Goal: Navigation & Orientation: Find specific page/section

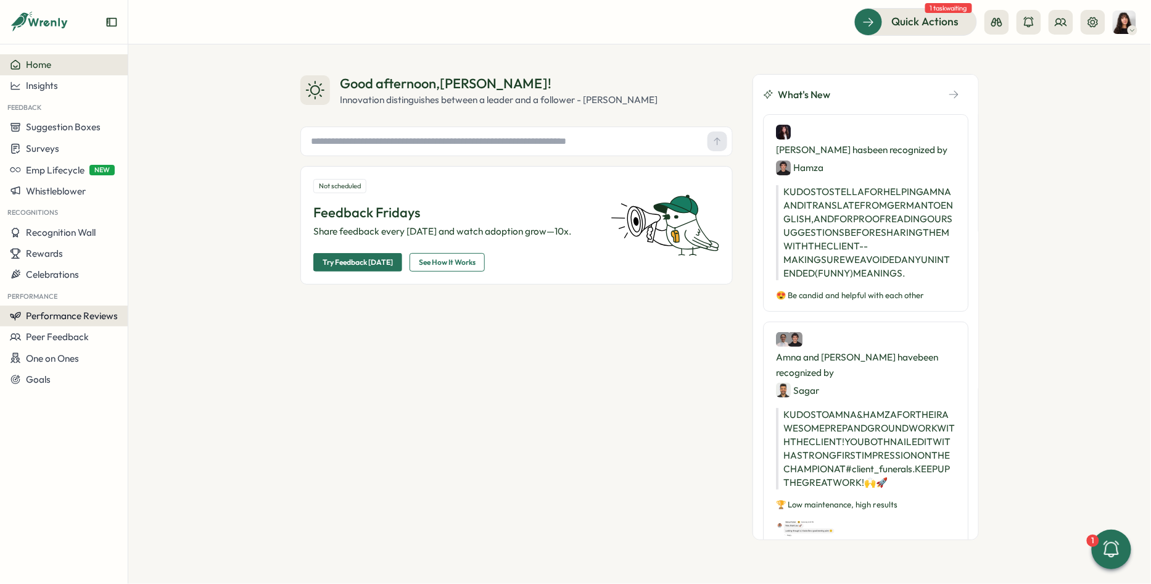
click at [59, 312] on span "Performance Reviews" at bounding box center [72, 316] width 92 height 12
click at [151, 305] on div "Insights" at bounding box center [179, 315] width 106 height 23
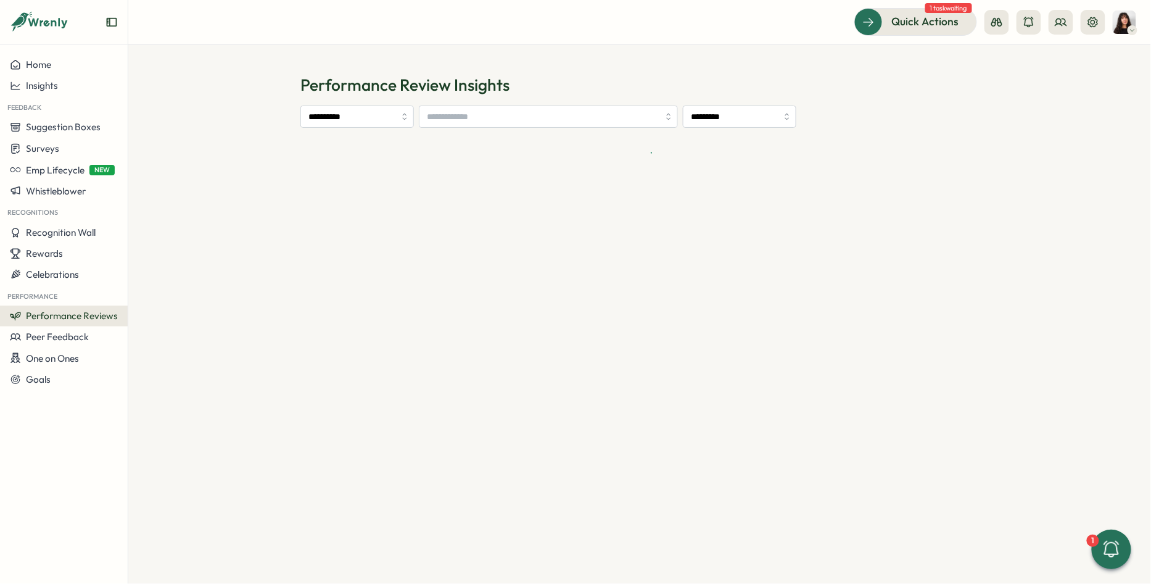
click at [85, 310] on span "Performance Reviews" at bounding box center [72, 316] width 92 height 12
click at [156, 287] on div "Reviews" at bounding box center [179, 293] width 96 height 14
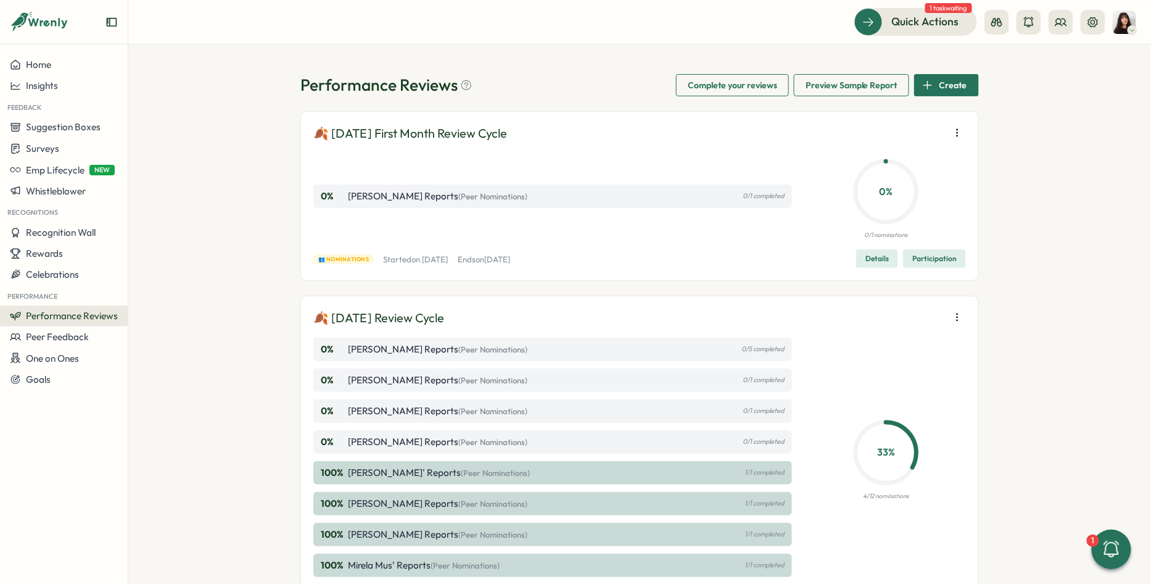
scroll to position [286, 0]
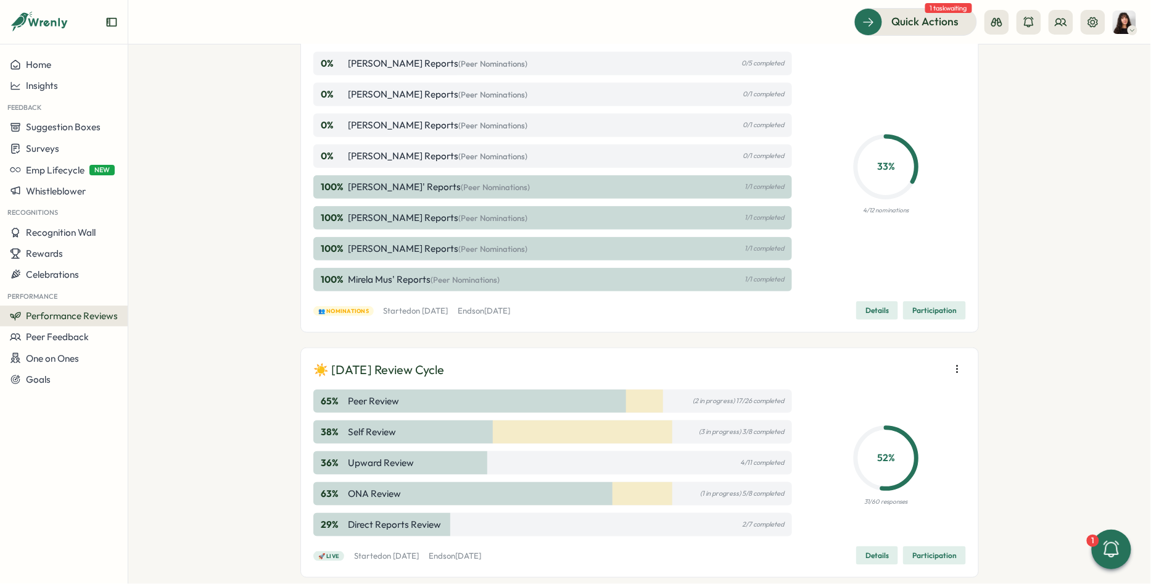
click at [880, 311] on span "Details" at bounding box center [877, 310] width 23 height 17
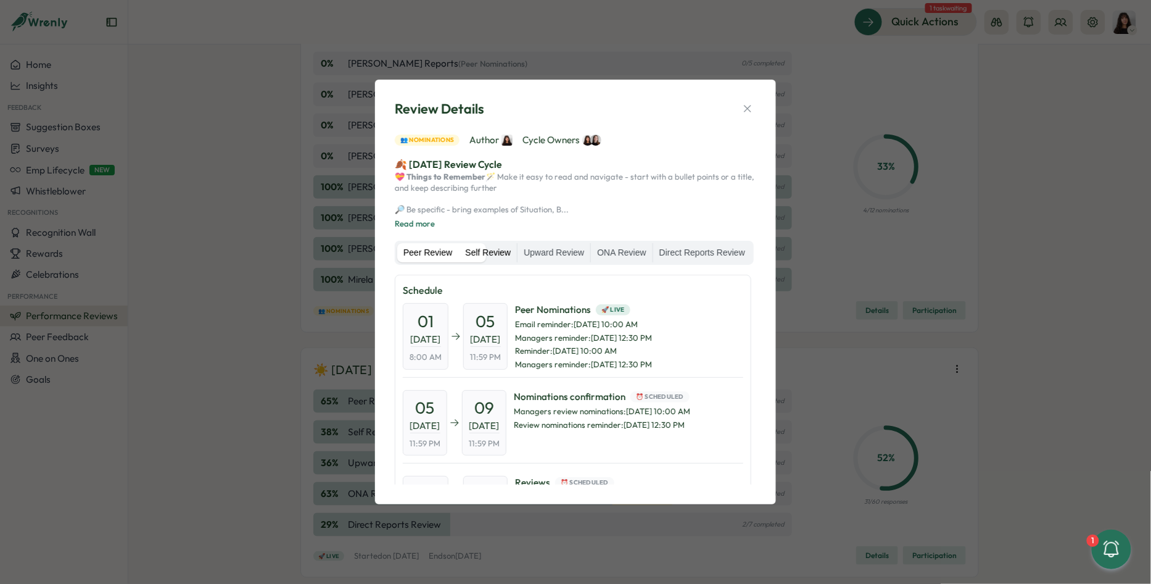
click at [517, 251] on label "Self Review" at bounding box center [488, 253] width 58 height 20
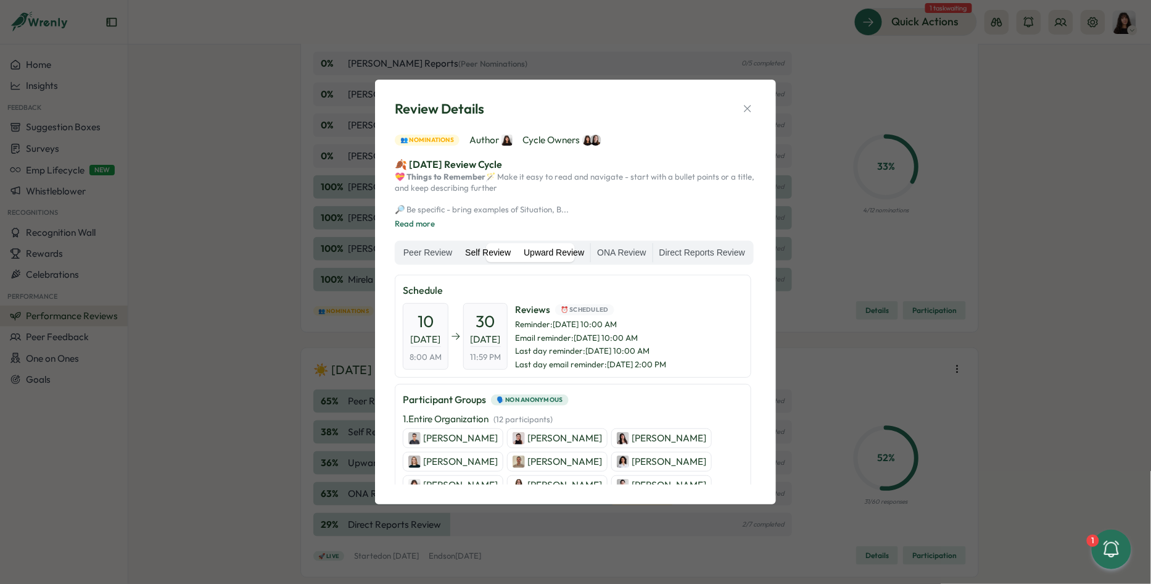
click at [578, 244] on label "Upward Review" at bounding box center [554, 253] width 73 height 20
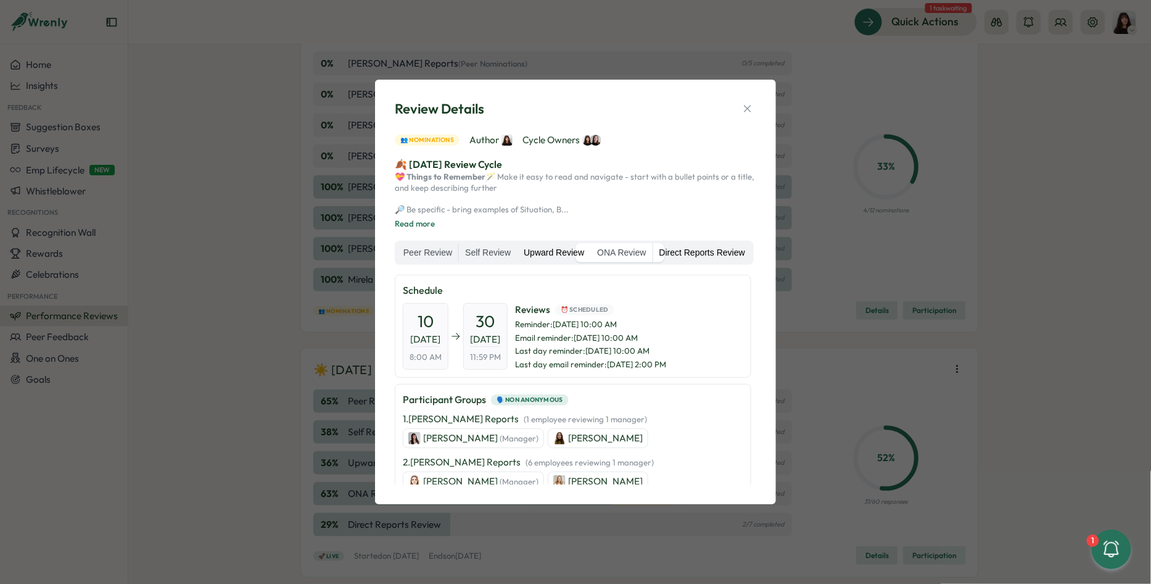
click at [653, 262] on label "Direct Reports Review" at bounding box center [702, 253] width 98 height 20
click at [517, 250] on label "Self Review" at bounding box center [488, 253] width 58 height 20
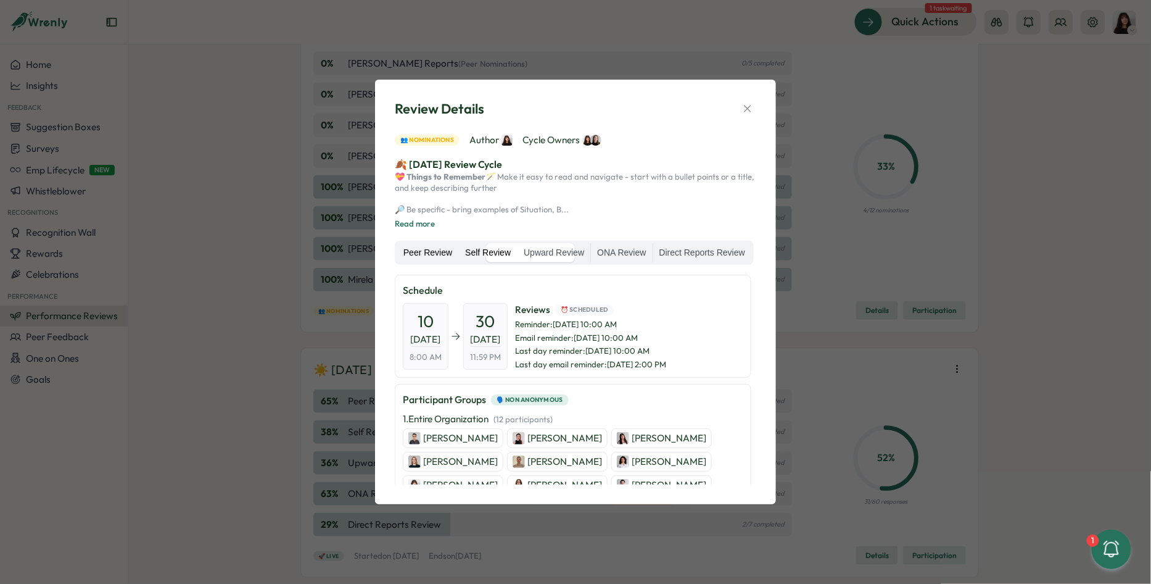
click at [449, 247] on label "Peer Review" at bounding box center [427, 253] width 61 height 20
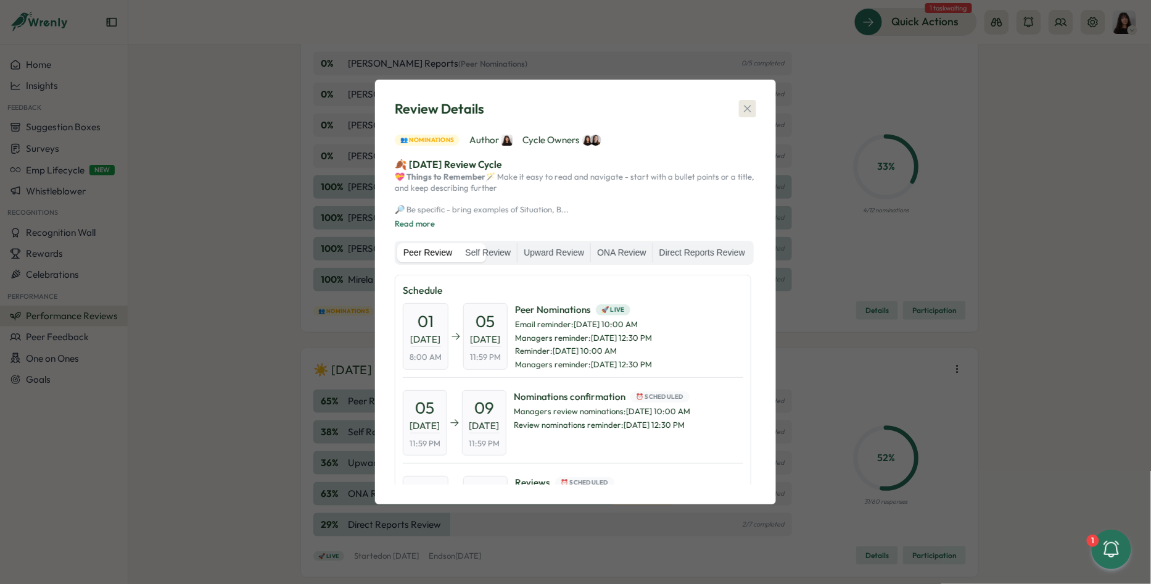
click at [752, 102] on icon "button" at bounding box center [748, 108] width 12 height 12
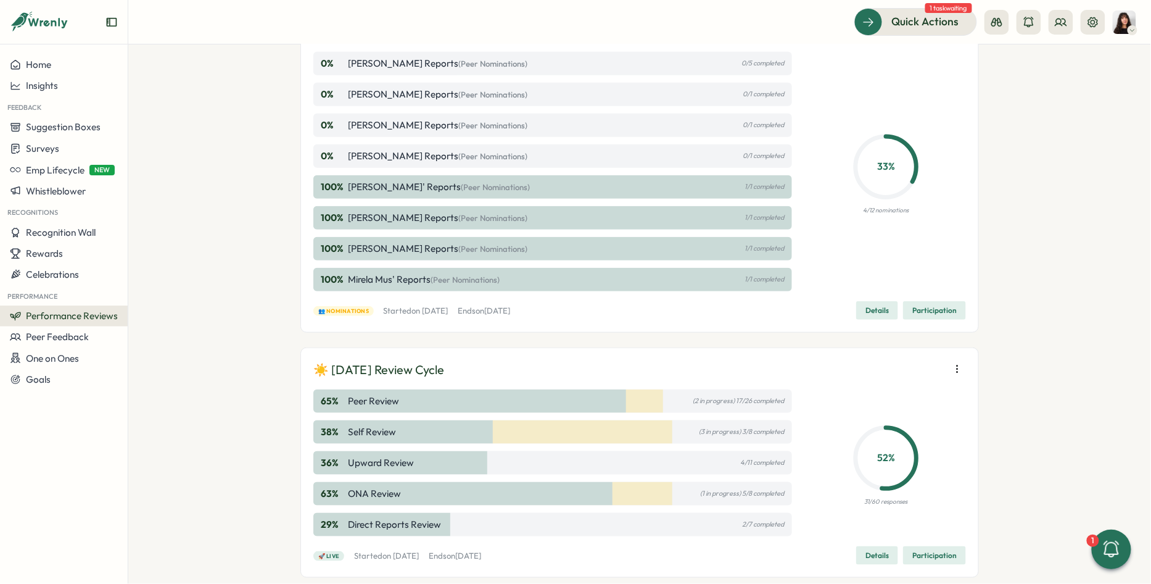
click at [918, 305] on span "Participation" at bounding box center [935, 310] width 44 height 17
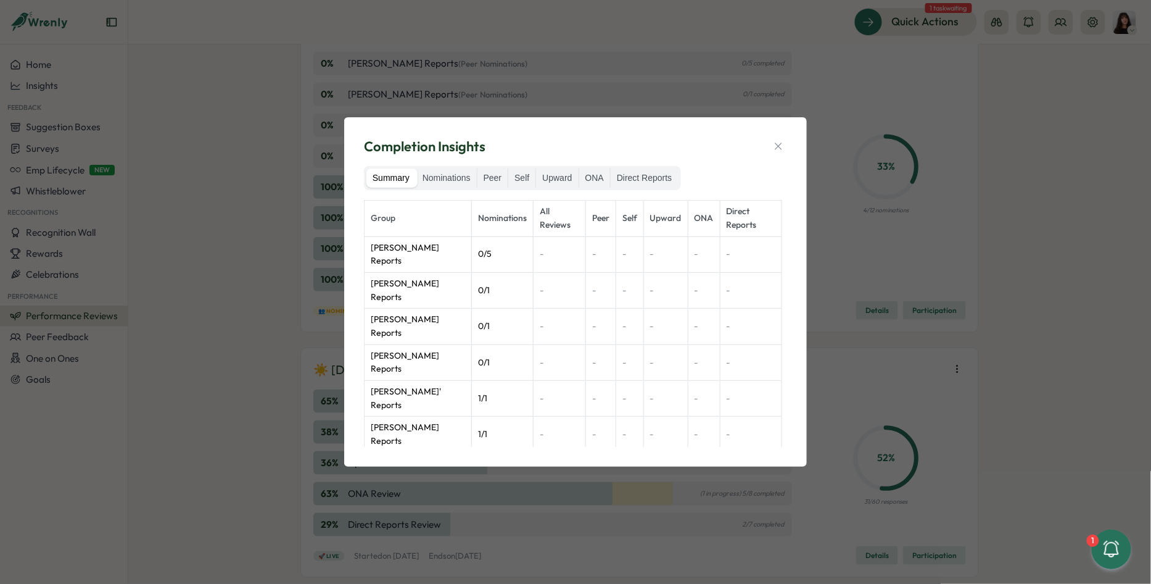
drag, startPoint x: 514, startPoint y: 178, endPoint x: 494, endPoint y: 178, distance: 19.7
click at [513, 178] on label "Self" at bounding box center [521, 178] width 27 height 20
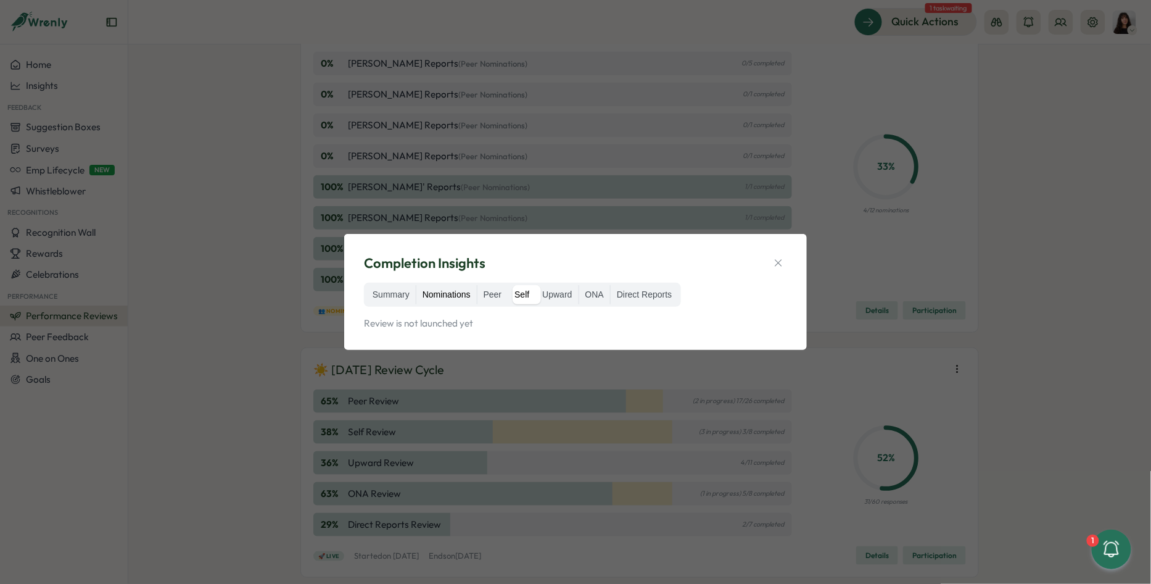
click at [447, 302] on label "Nominations" at bounding box center [447, 295] width 60 height 20
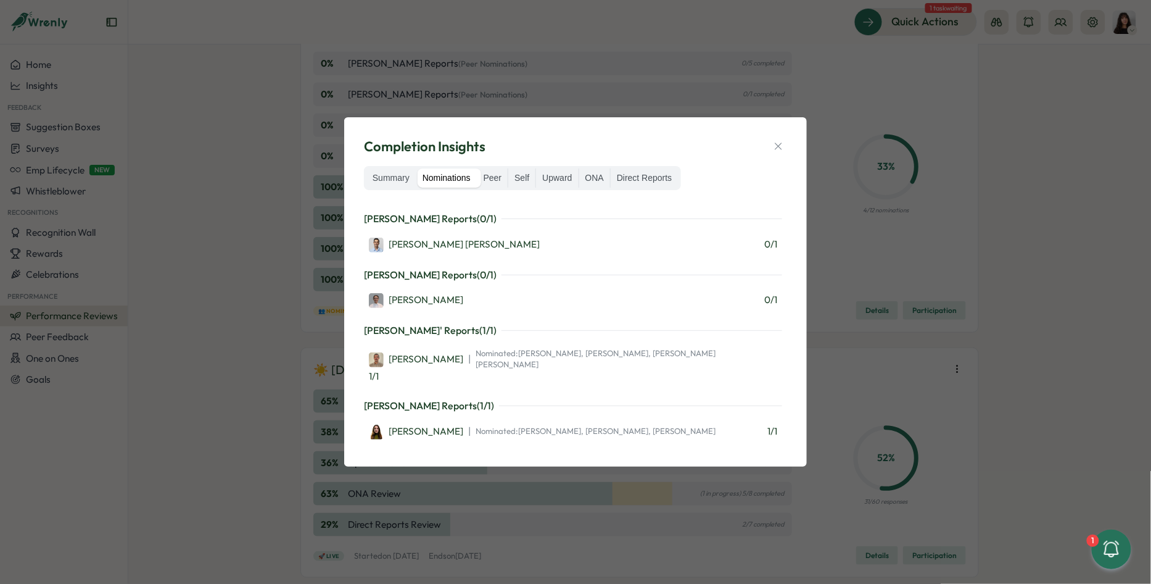
scroll to position [302, 0]
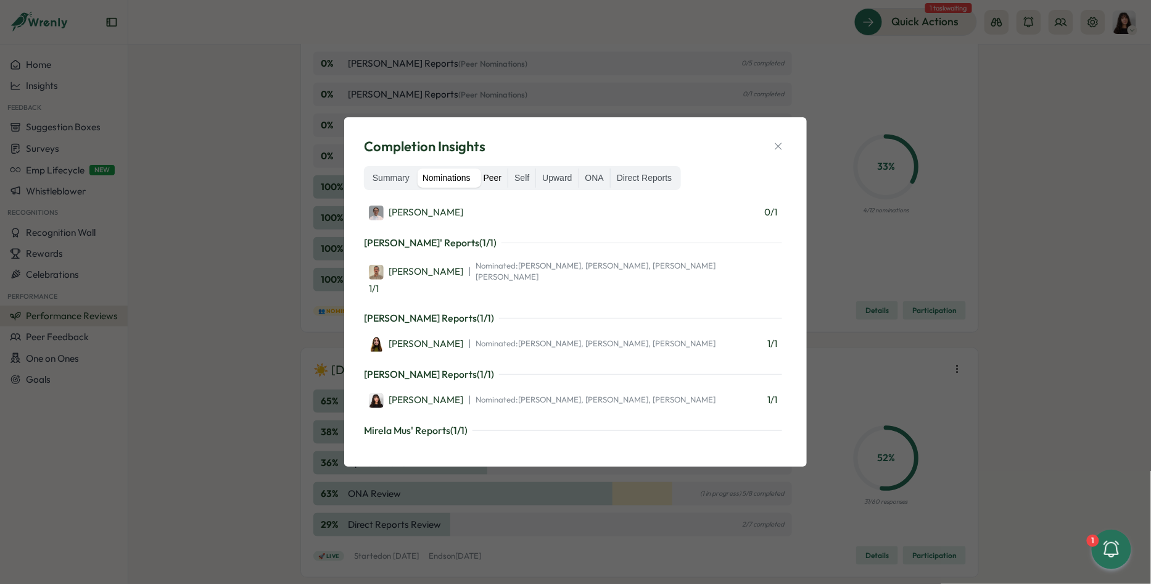
click at [491, 185] on label "Peer" at bounding box center [493, 178] width 31 height 20
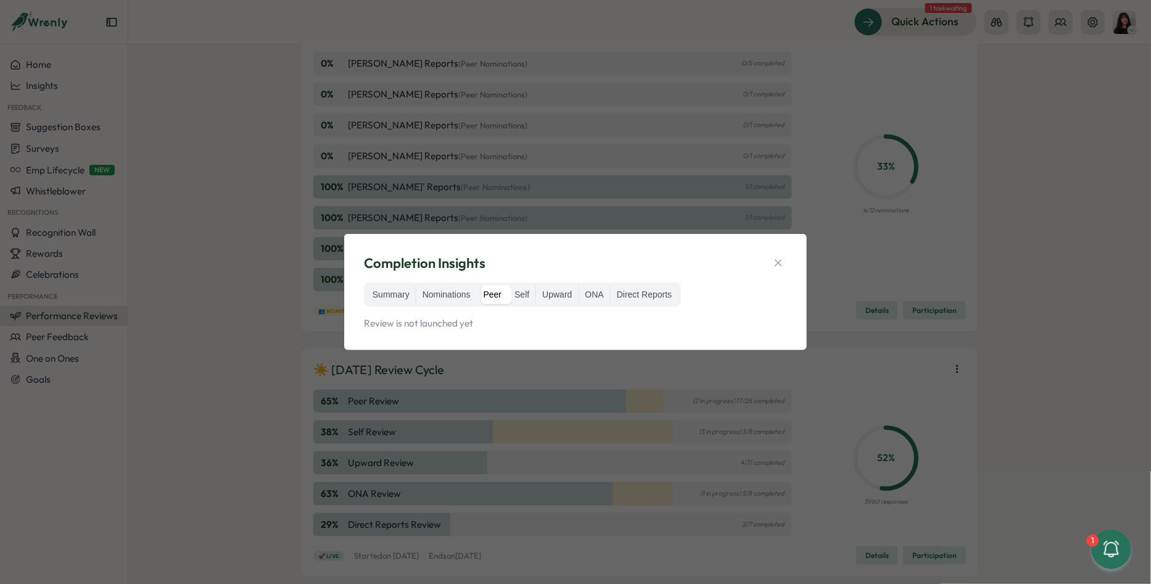
scroll to position [0, 0]
click at [449, 299] on label "Nominations" at bounding box center [447, 295] width 60 height 20
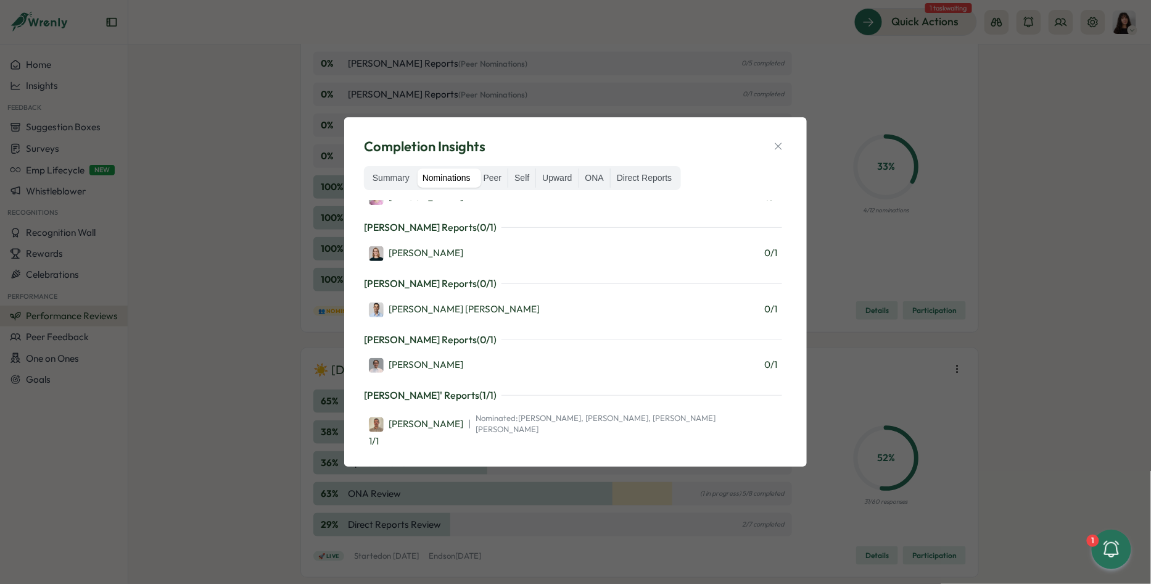
scroll to position [145, 0]
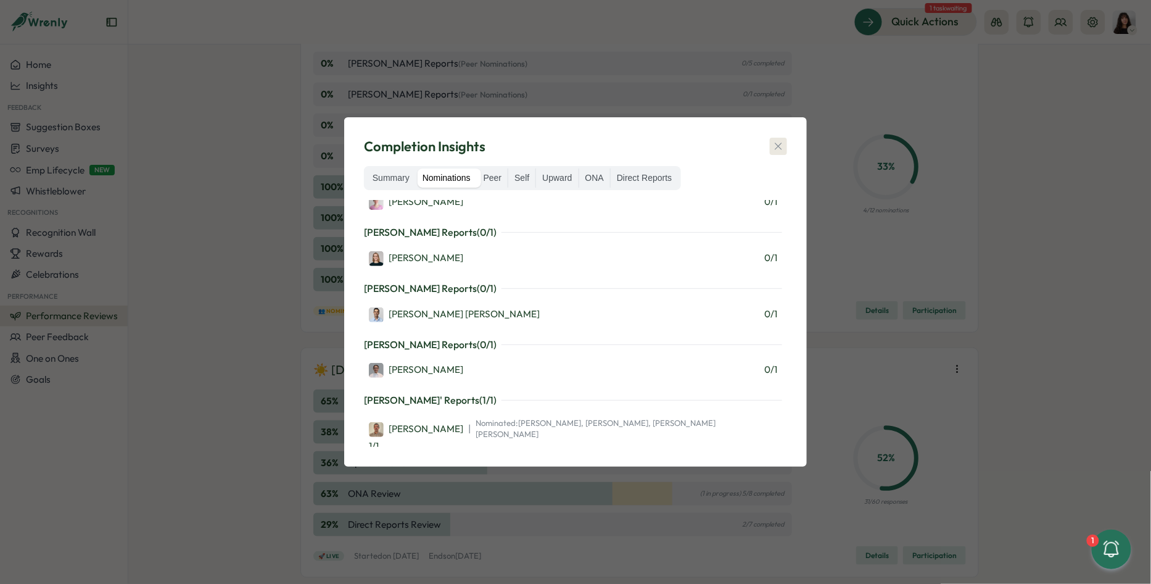
click at [776, 141] on icon "button" at bounding box center [779, 146] width 12 height 12
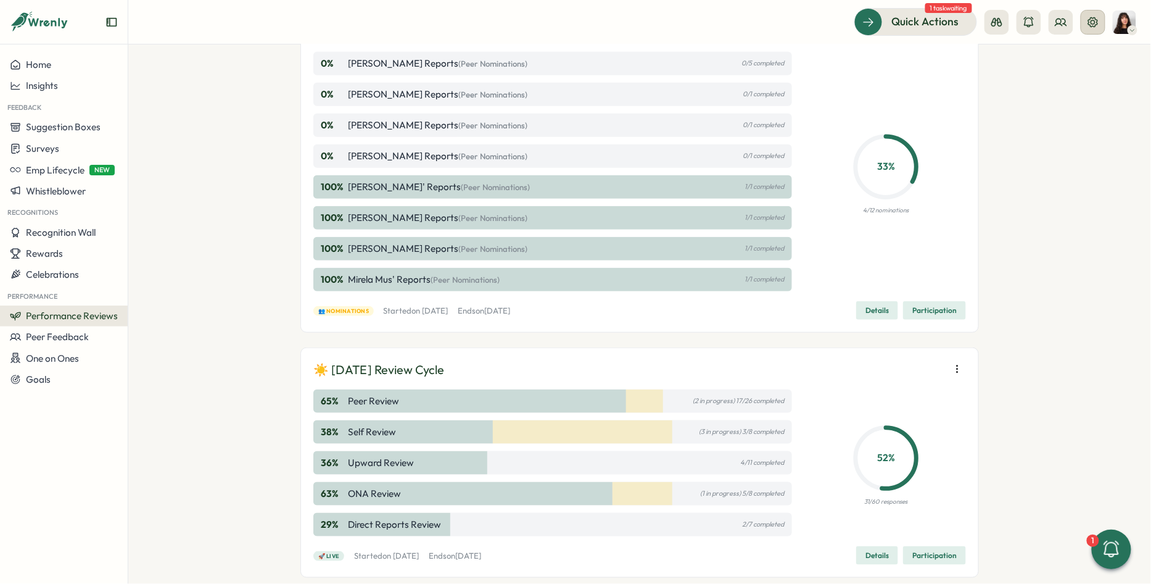
click at [1089, 20] on icon at bounding box center [1094, 22] width 10 height 10
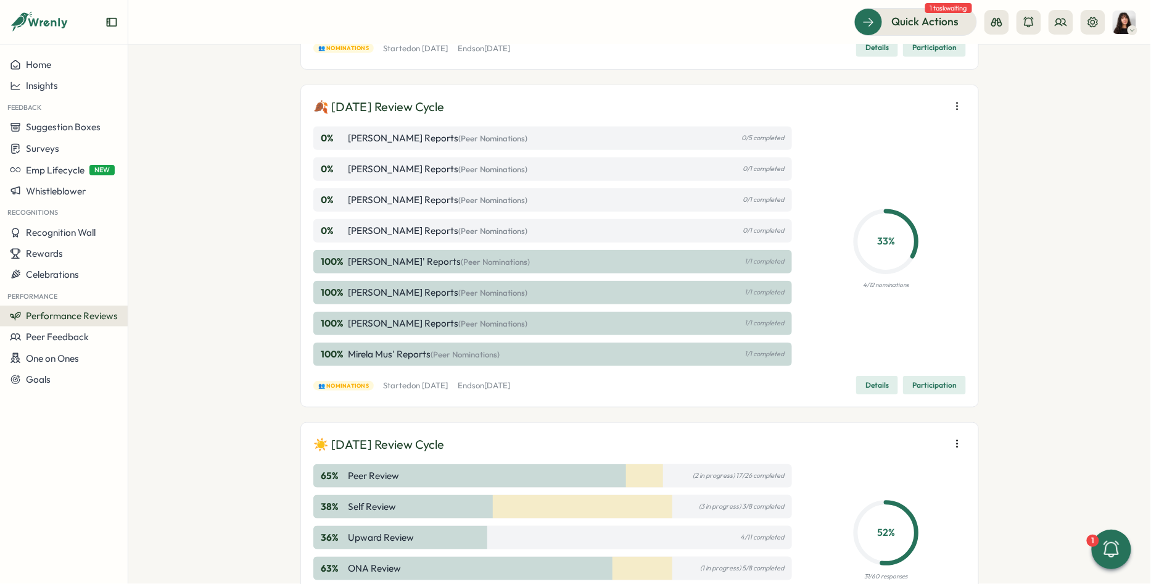
scroll to position [208, 0]
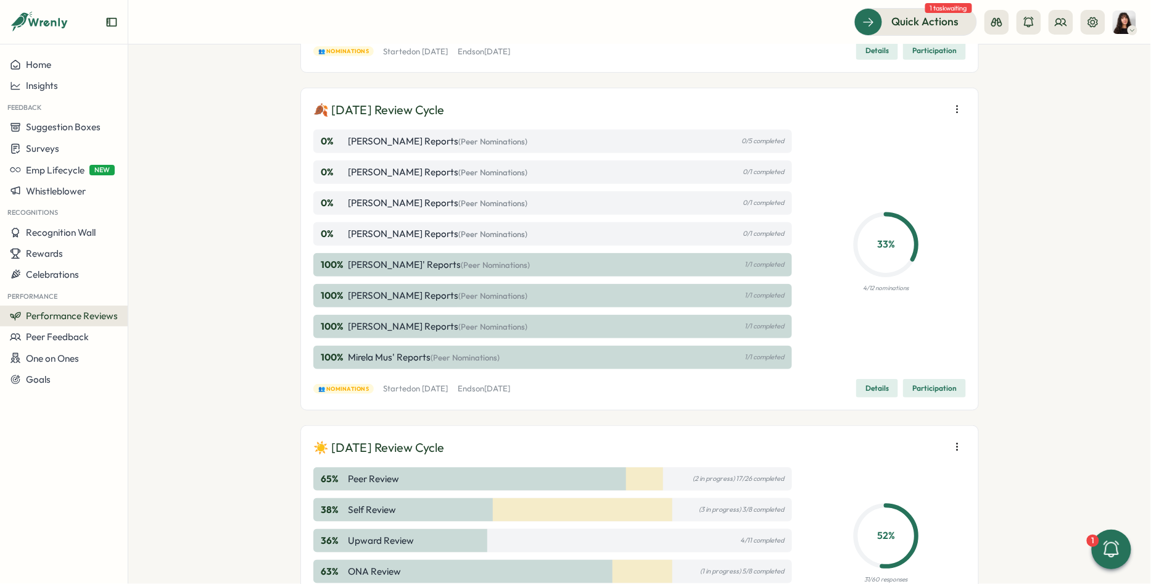
click at [916, 390] on span "Participation" at bounding box center [935, 387] width 44 height 17
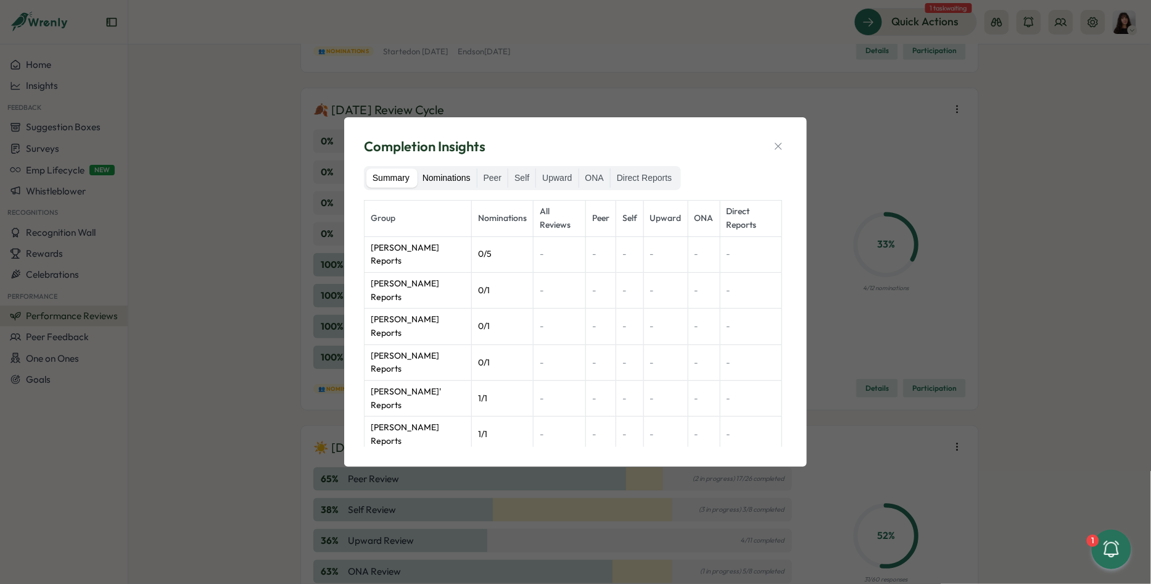
click at [452, 181] on label "Nominations" at bounding box center [447, 178] width 60 height 20
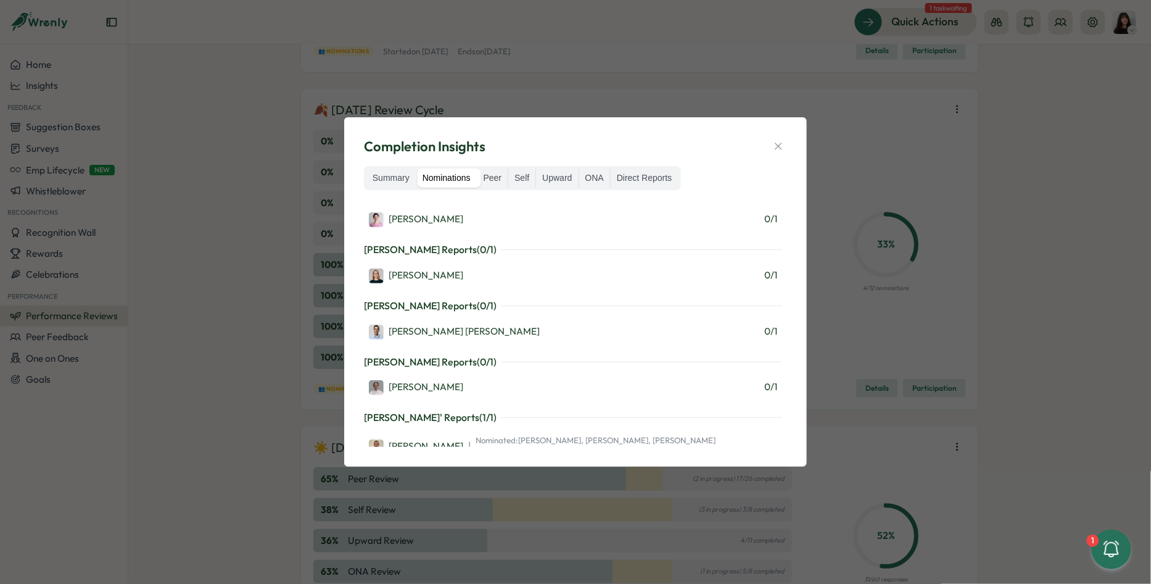
scroll to position [159, 0]
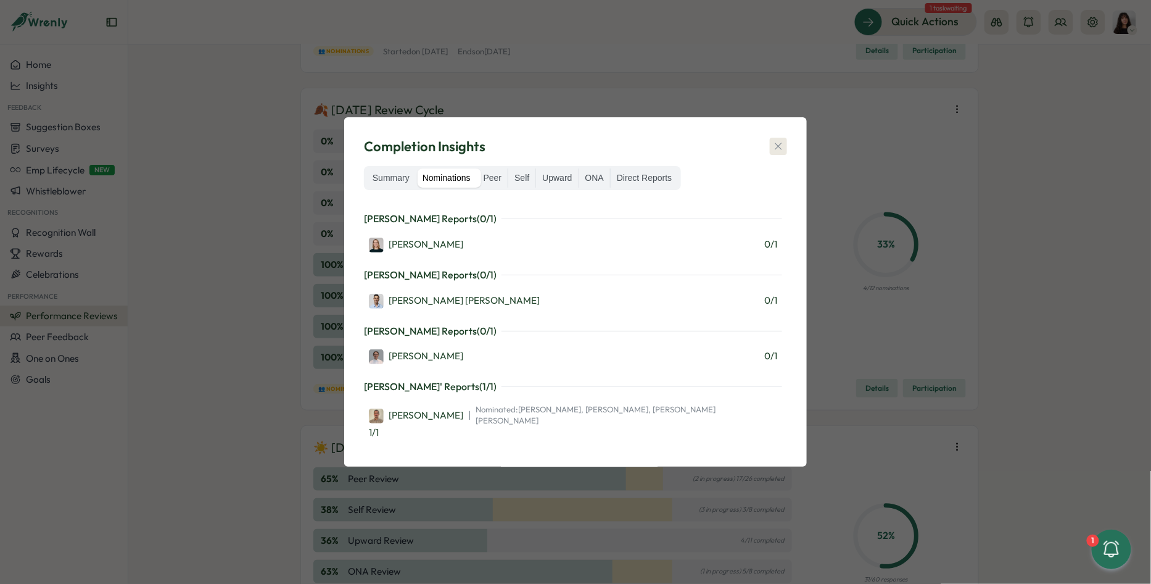
click at [776, 152] on icon "button" at bounding box center [779, 146] width 12 height 12
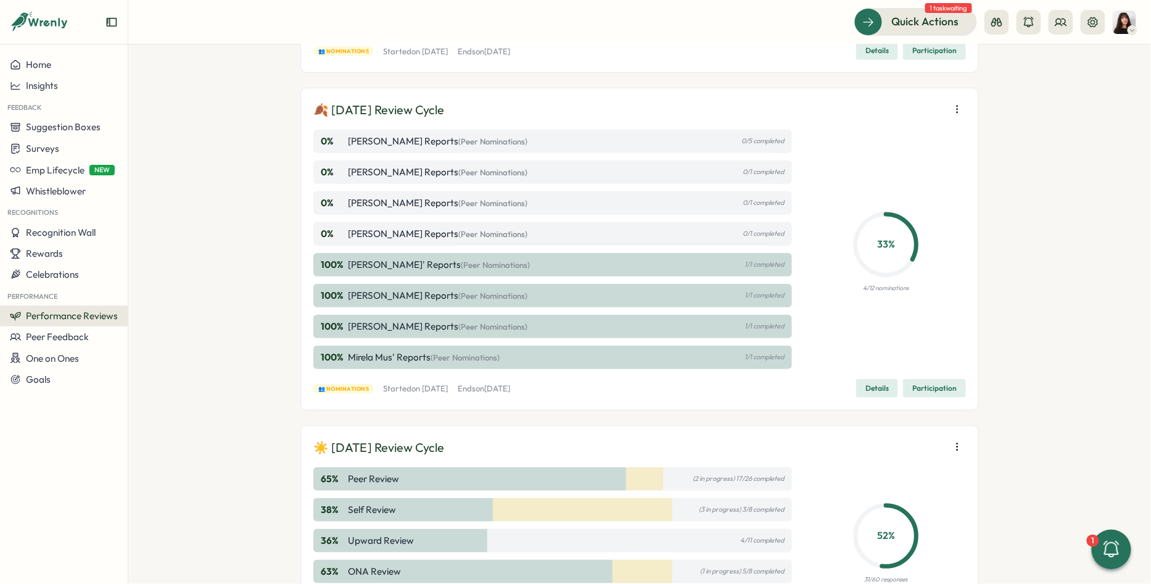
click at [952, 110] on icon "button" at bounding box center [958, 109] width 12 height 12
click at [885, 387] on span "Details" at bounding box center [877, 387] width 23 height 17
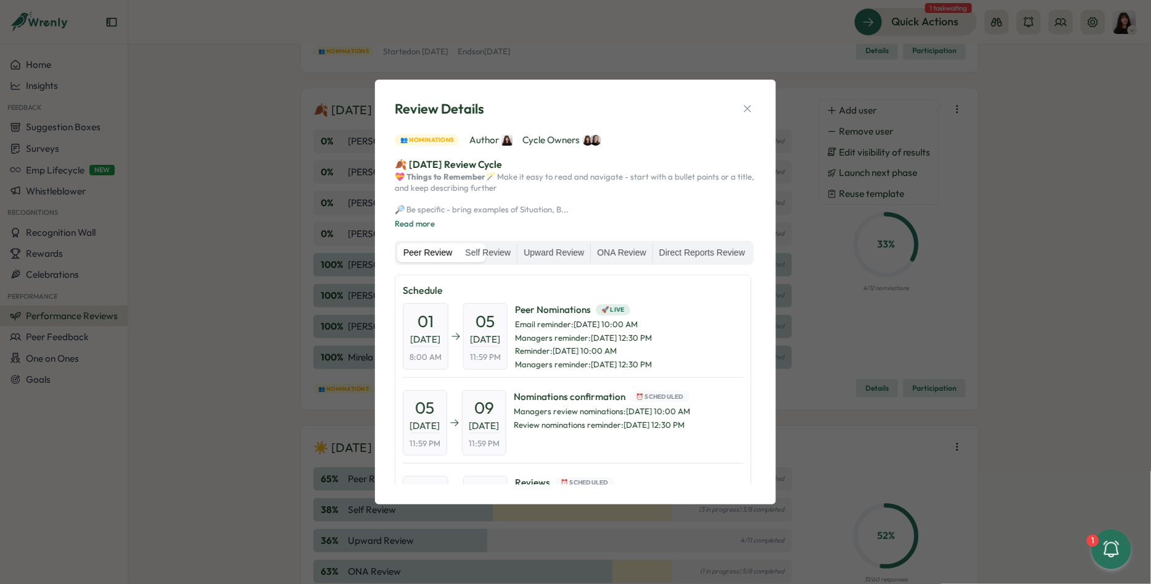
click at [812, 159] on div "Review Details 👥 Nominations Author Cycle Owners 🍂 [DATE] Review Cycle 💝 Things…" at bounding box center [575, 292] width 1151 height 584
click at [742, 104] on div "Review Details 👥 Nominations Author Cycle Owners 🍂 [DATE] Review Cycle 💝 Things…" at bounding box center [575, 291] width 371 height 395
click at [742, 102] on icon "button" at bounding box center [748, 108] width 12 height 12
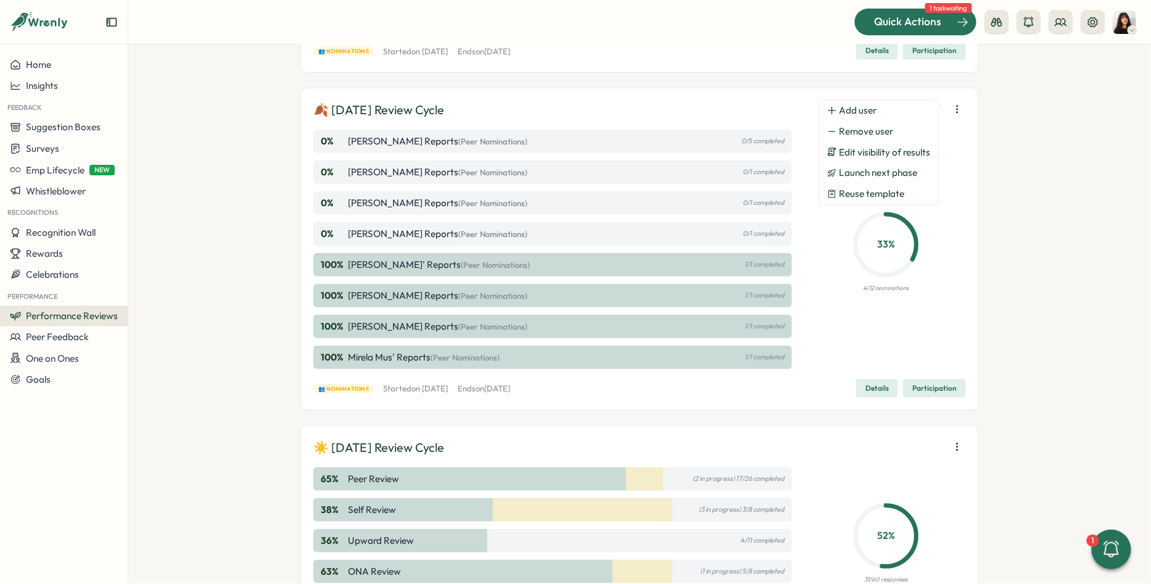
click at [939, 22] on span "Quick Actions" at bounding box center [908, 22] width 67 height 16
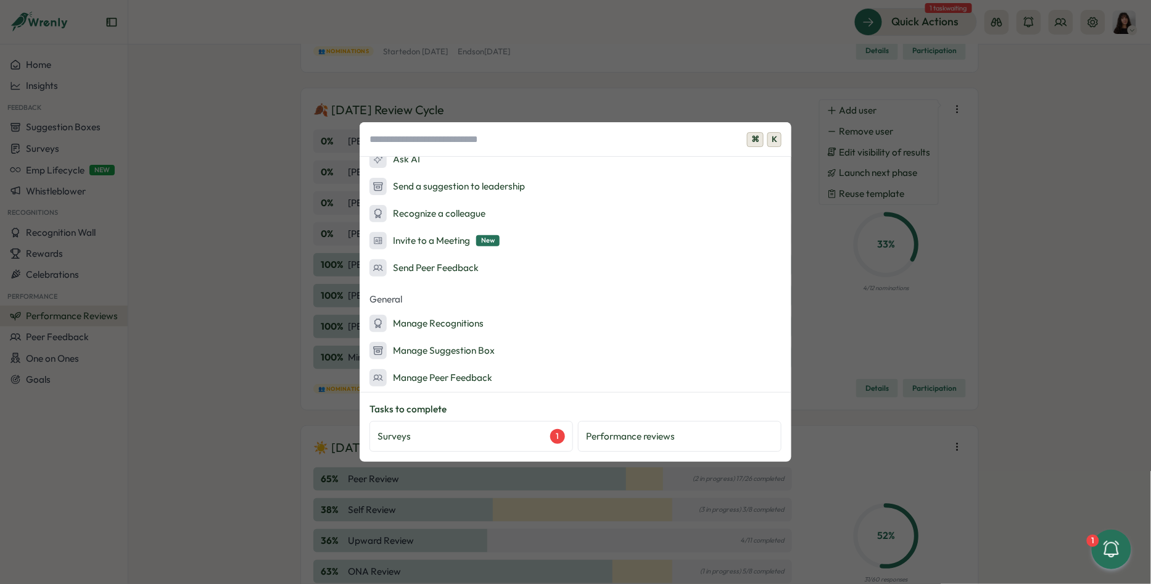
scroll to position [118, 0]
click at [627, 438] on p "Performance reviews" at bounding box center [630, 436] width 89 height 14
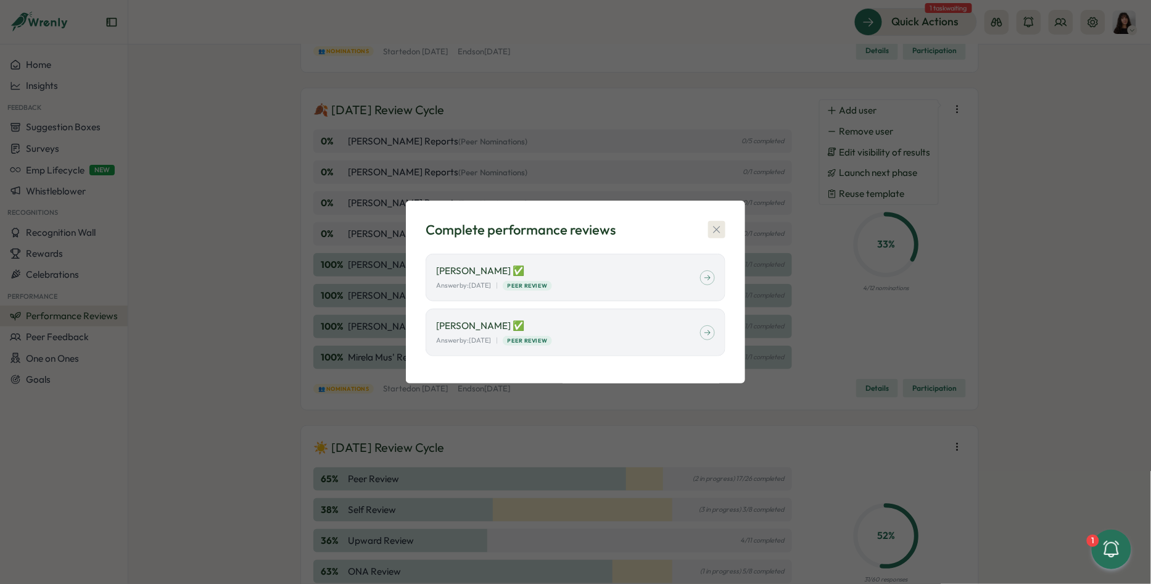
click at [713, 222] on button "button" at bounding box center [716, 229] width 17 height 17
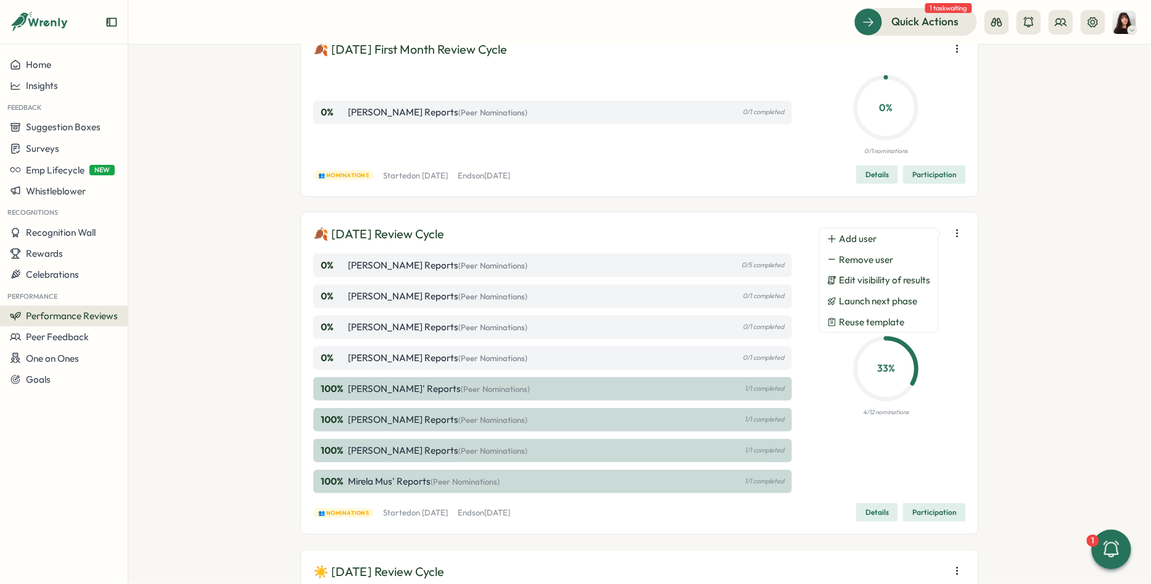
scroll to position [85, 0]
click at [1064, 31] on button at bounding box center [1061, 22] width 25 height 25
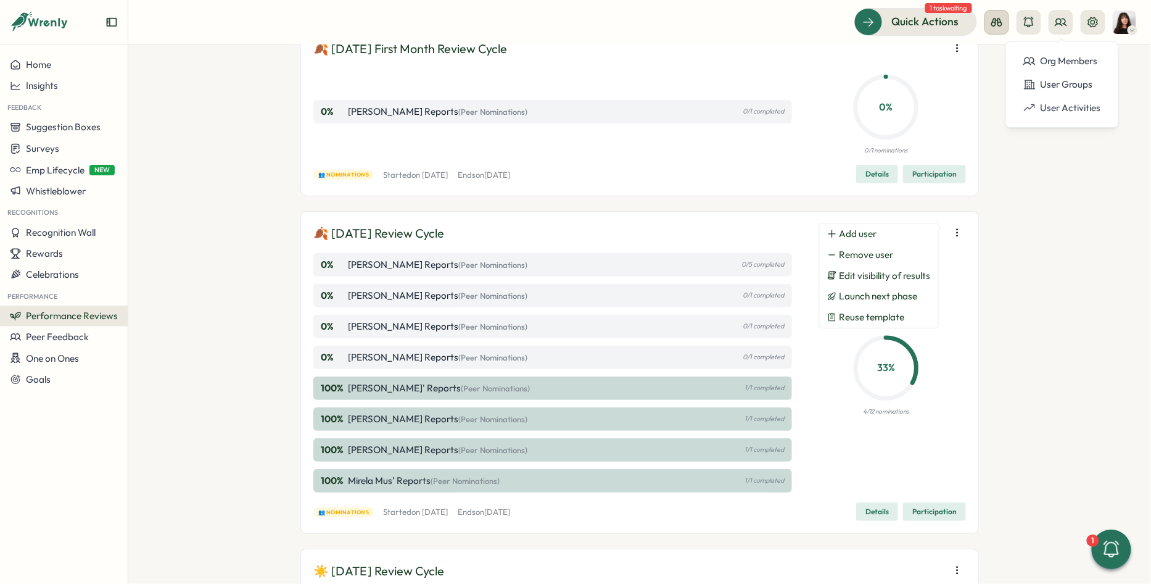
click at [997, 23] on icon at bounding box center [997, 22] width 12 height 12
click at [974, 109] on div "Employee View" at bounding box center [998, 113] width 84 height 14
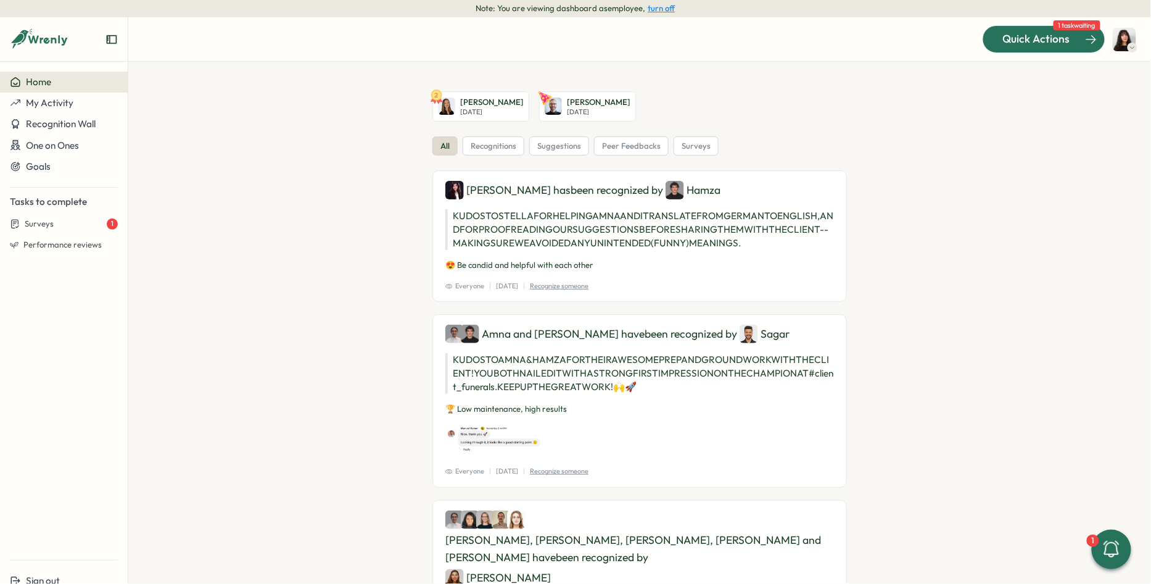
click at [1085, 47] on div "Quick Actions" at bounding box center [1037, 39] width 112 height 16
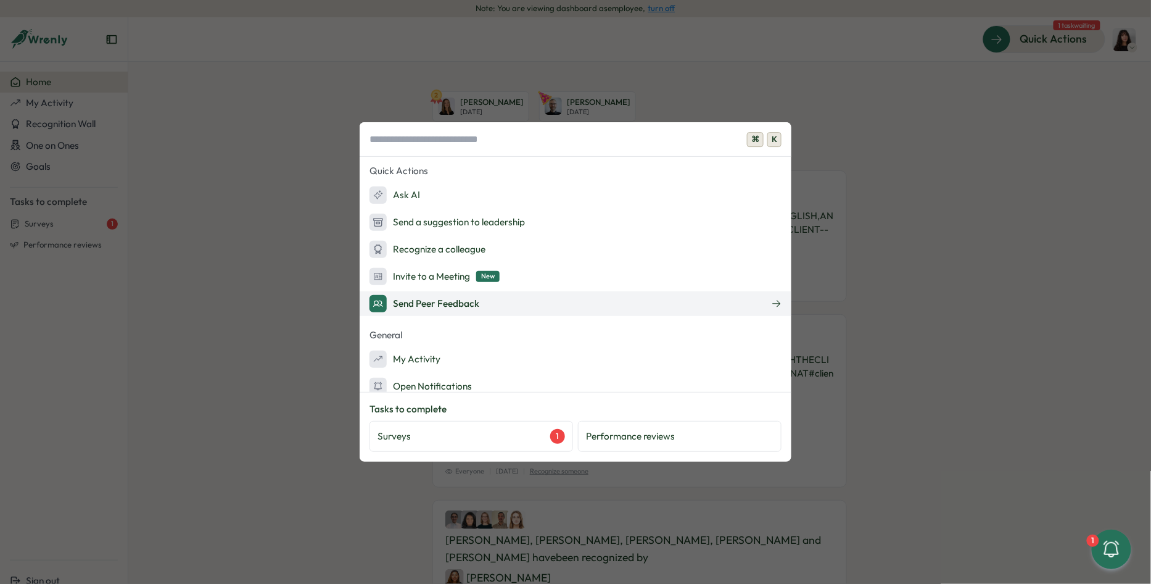
scroll to position [10, 0]
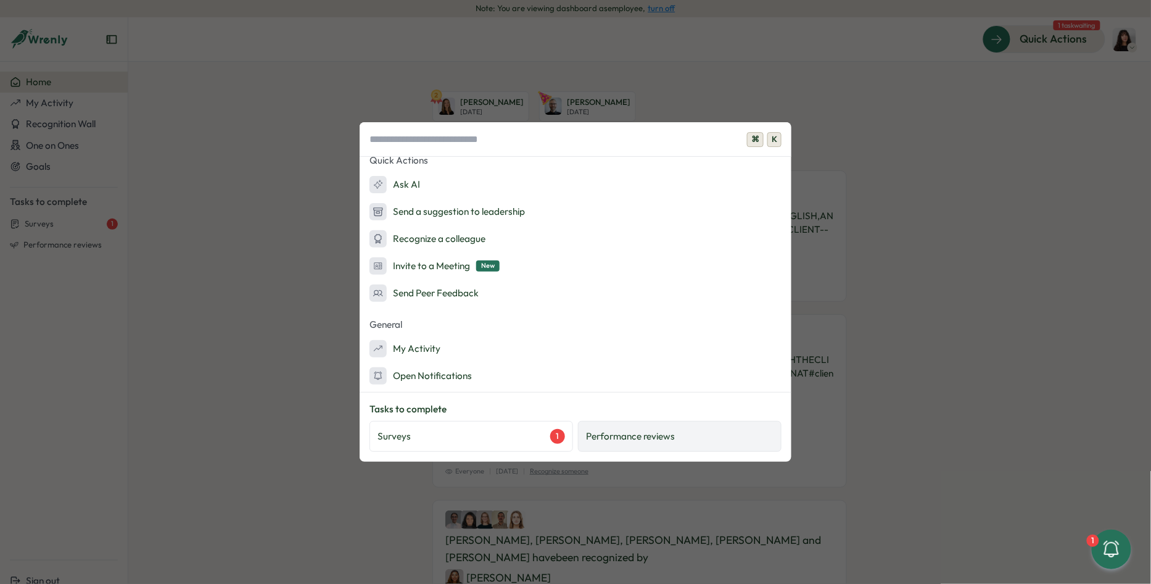
click at [611, 433] on p "Performance reviews" at bounding box center [630, 436] width 89 height 14
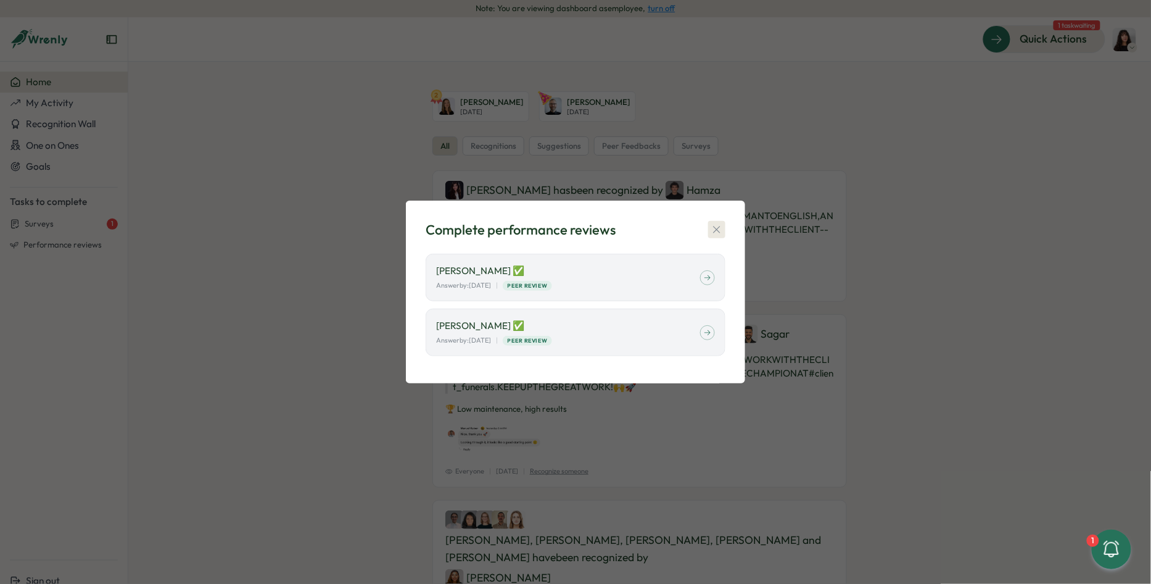
click at [723, 225] on icon "button" at bounding box center [717, 229] width 12 height 12
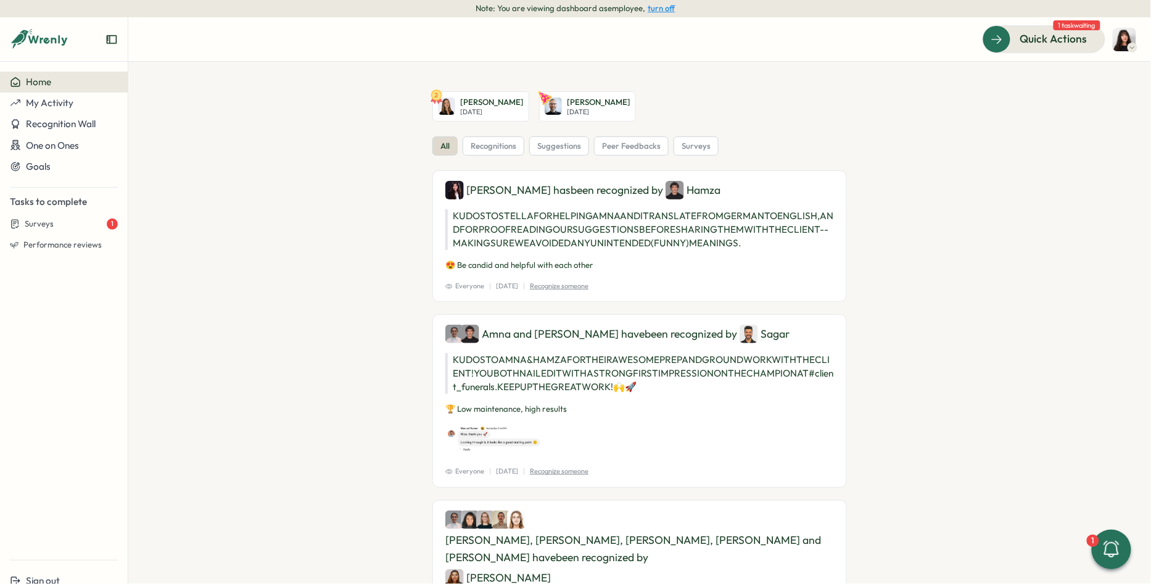
click at [1124, 43] on img at bounding box center [1124, 39] width 23 height 23
click at [69, 112] on button "My Activity" at bounding box center [64, 103] width 128 height 21
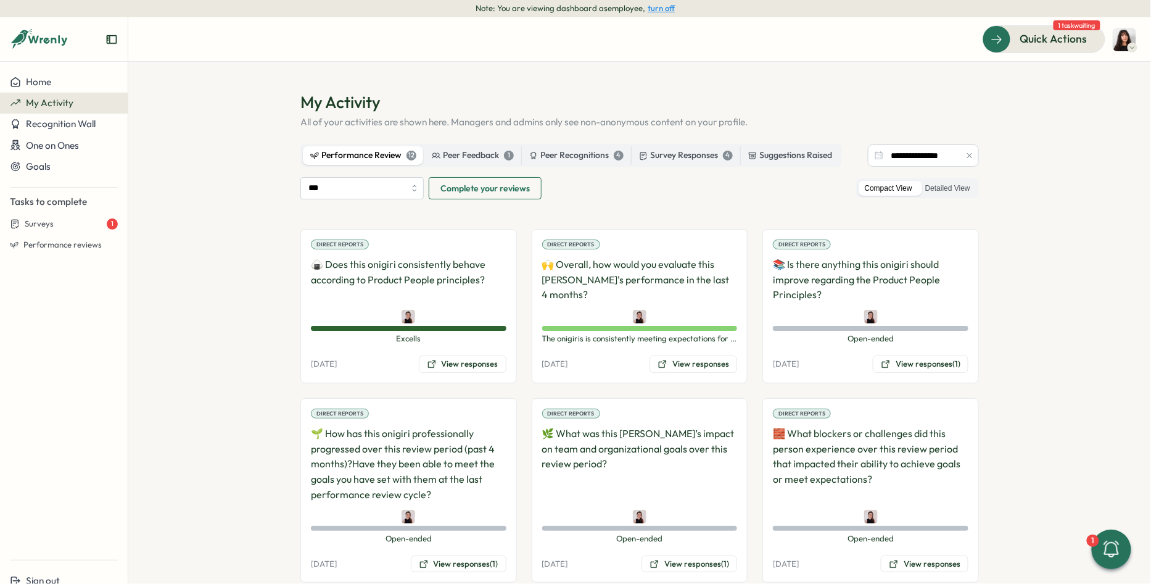
click at [1128, 39] on img at bounding box center [1124, 39] width 23 height 23
click at [222, 183] on section "**********" at bounding box center [639, 323] width 1023 height 522
click at [79, 250] on span "Performance reviews" at bounding box center [62, 244] width 78 height 11
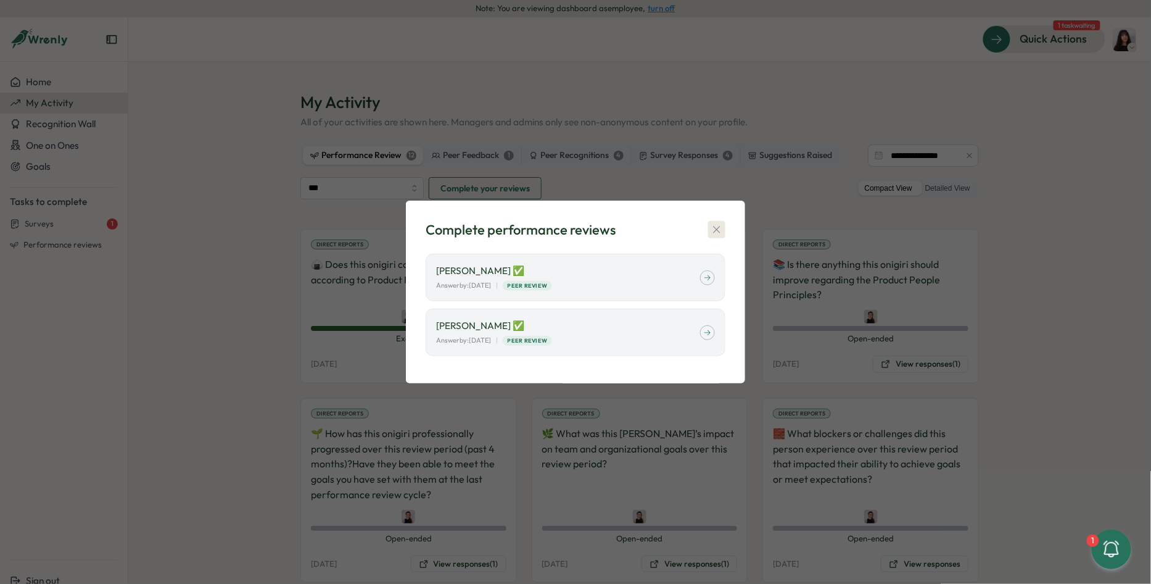
click at [718, 231] on icon "button" at bounding box center [716, 229] width 7 height 7
